Goal: Task Accomplishment & Management: Use online tool/utility

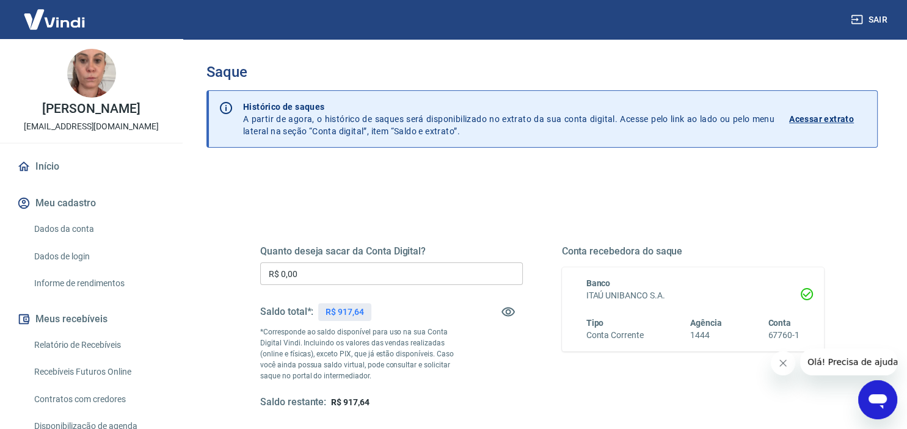
click at [782, 367] on icon "Fechar mensagem da empresa" at bounding box center [783, 364] width 10 height 10
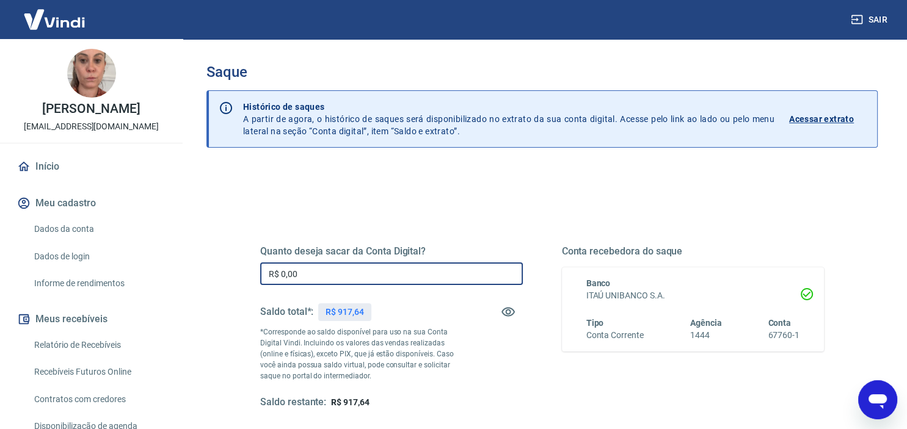
drag, startPoint x: 312, startPoint y: 271, endPoint x: 221, endPoint y: 287, distance: 92.4
click at [260, 285] on input "R$ 0,00" at bounding box center [391, 274] width 263 height 23
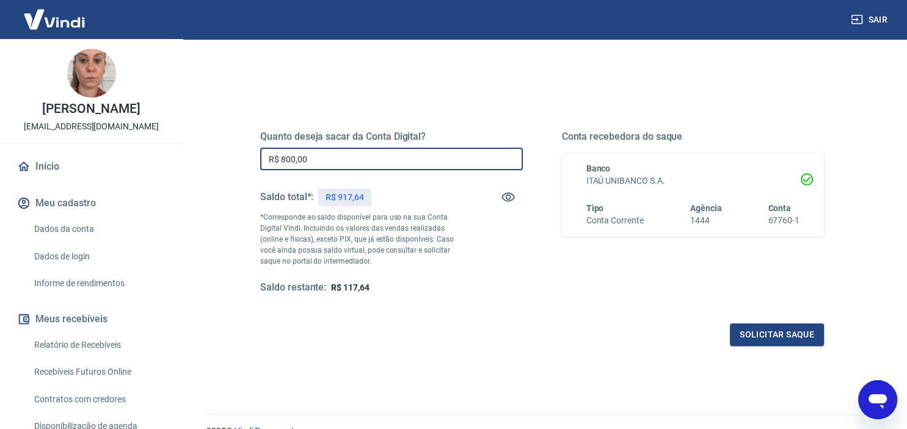
scroll to position [129, 0]
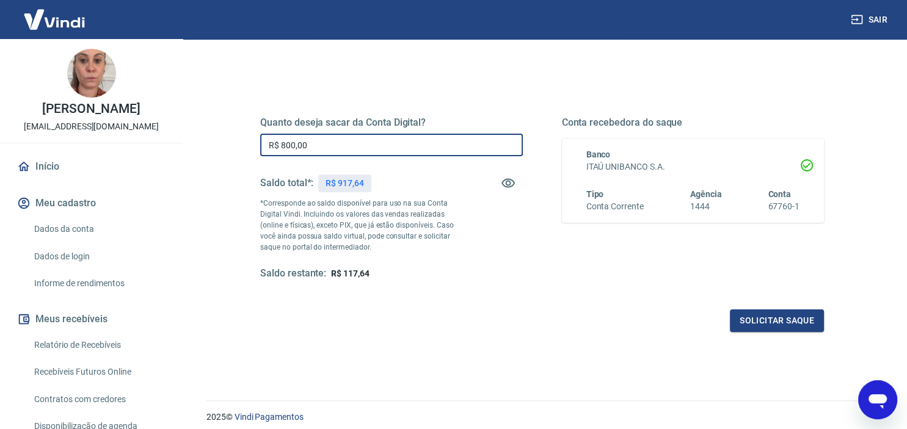
type input "R$ 800,00"
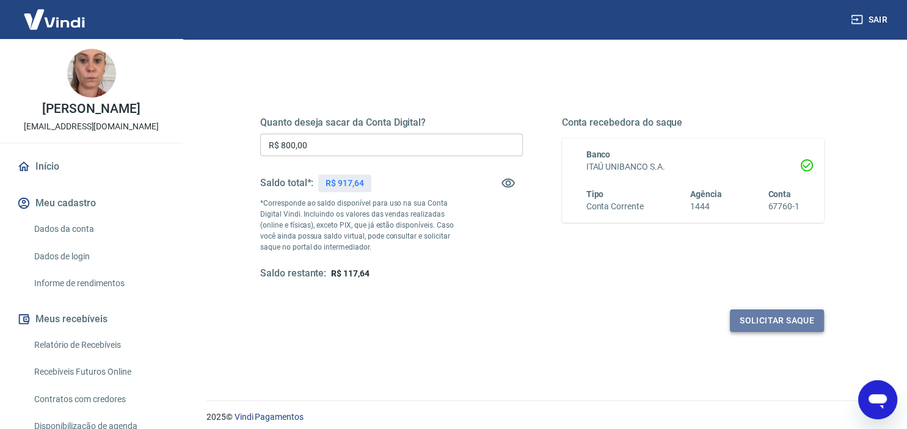
click at [768, 323] on button "Solicitar saque" at bounding box center [777, 321] width 94 height 23
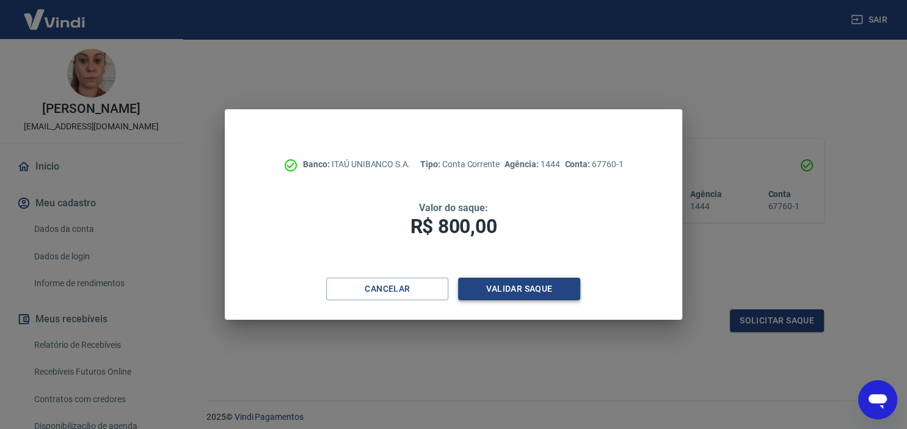
click at [531, 287] on button "Validar saque" at bounding box center [519, 289] width 122 height 23
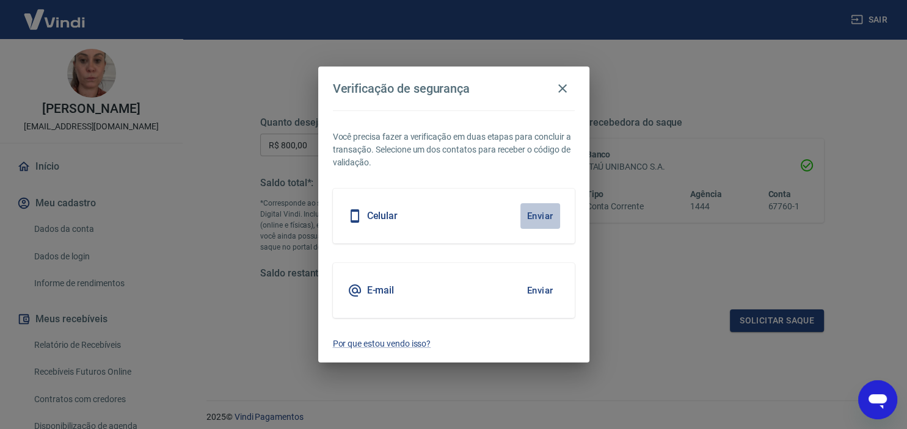
click at [534, 214] on button "Enviar" at bounding box center [540, 216] width 40 height 26
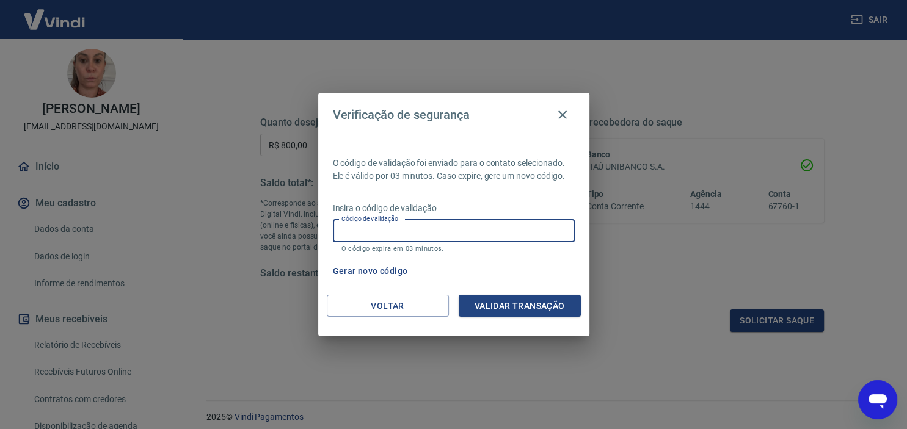
click at [472, 235] on input "Código de validação" at bounding box center [454, 231] width 242 height 23
click at [365, 302] on button "Voltar" at bounding box center [388, 306] width 122 height 23
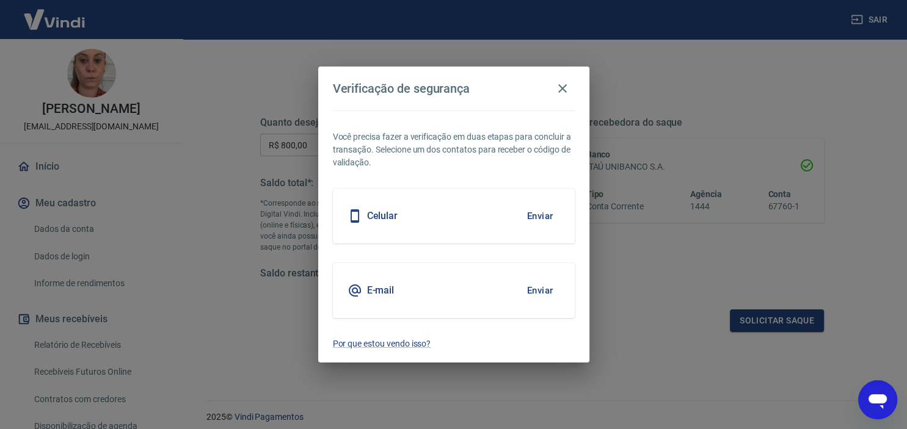
click at [531, 282] on button "Enviar" at bounding box center [540, 291] width 40 height 26
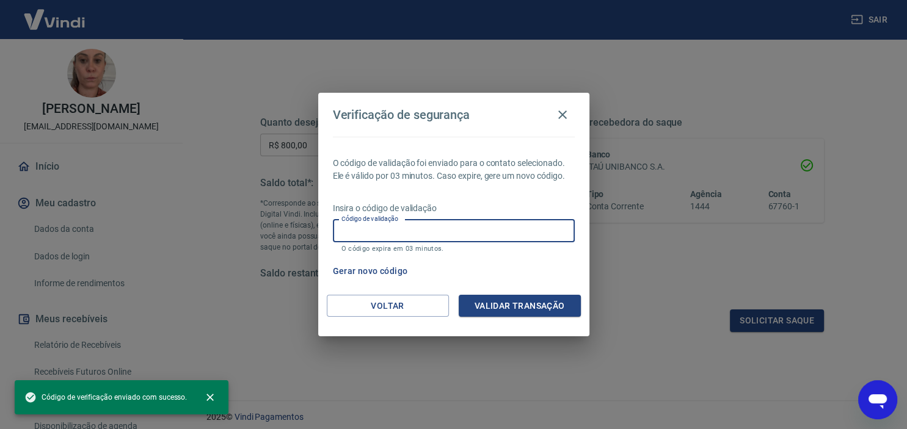
click at [497, 232] on input "Código de validação" at bounding box center [454, 231] width 242 height 23
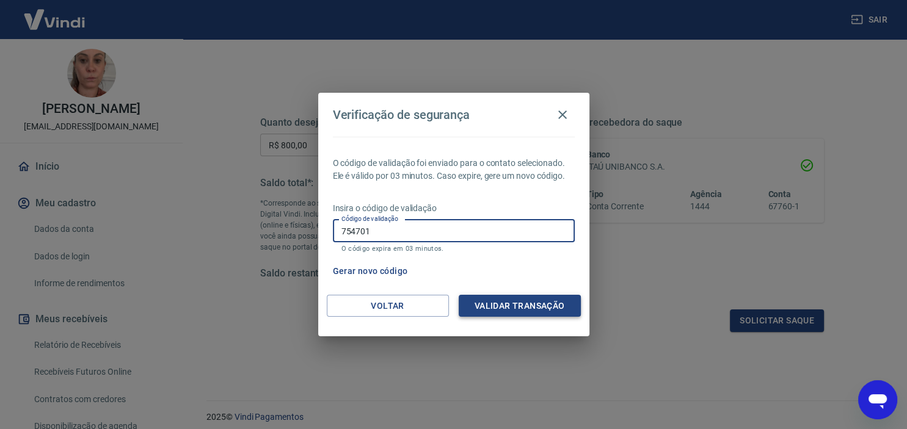
type input "754701"
click at [522, 307] on button "Validar transação" at bounding box center [520, 306] width 122 height 23
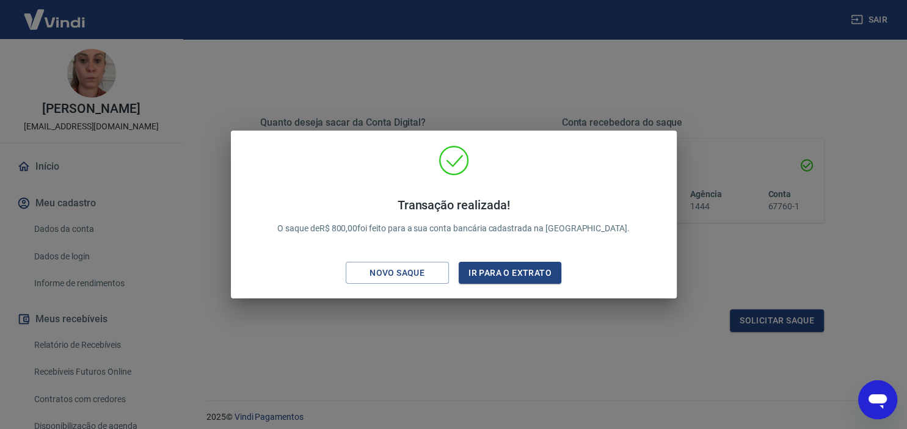
click at [538, 323] on div "Transação realizada! O saque de R$ 800,00 foi feito para a sua conta bancária c…" at bounding box center [453, 214] width 907 height 429
